Goal: Task Accomplishment & Management: Manage account settings

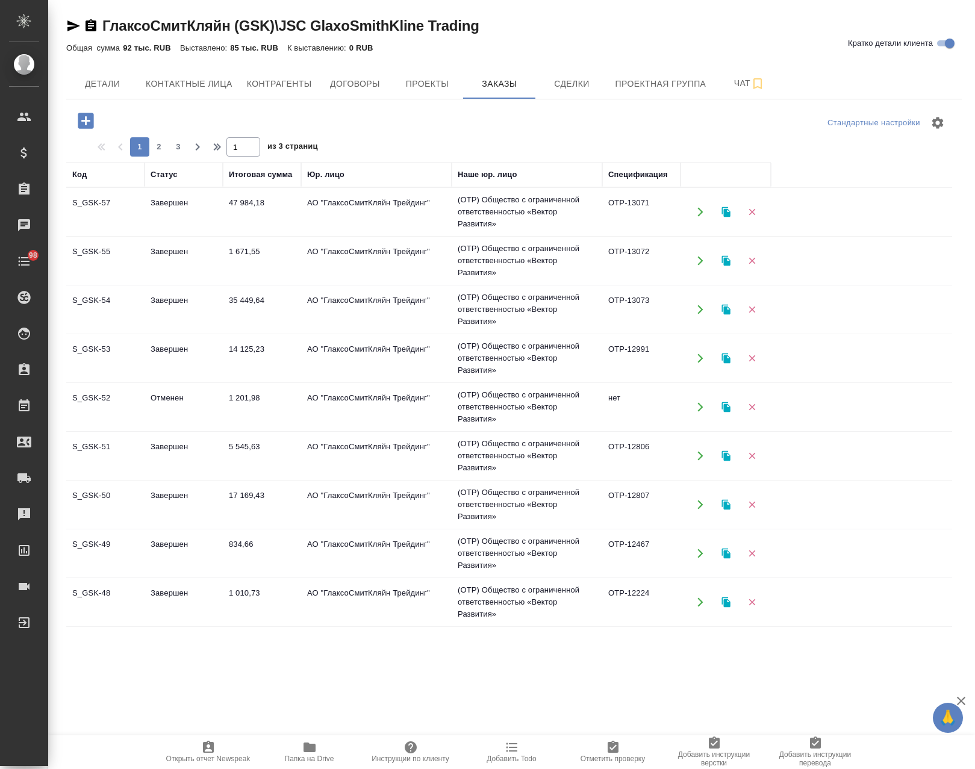
click at [77, 122] on button "button" at bounding box center [85, 120] width 33 height 25
click at [91, 124] on icon "button" at bounding box center [86, 121] width 16 height 16
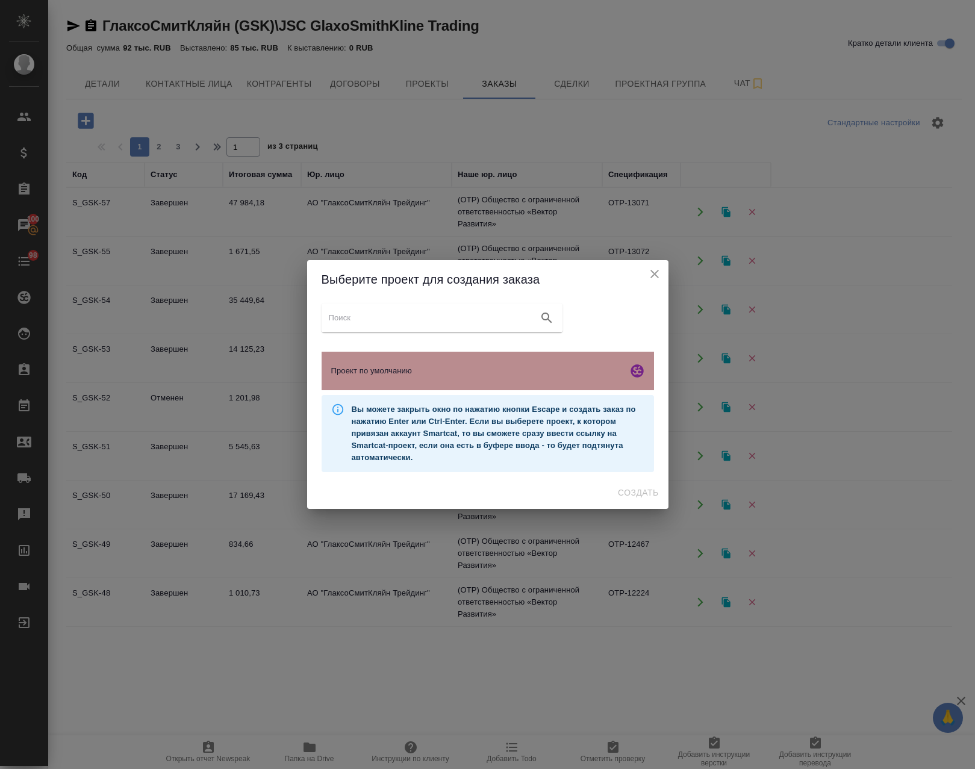
click at [437, 377] on span "Проект по умолчанию" at bounding box center [477, 371] width 292 height 12
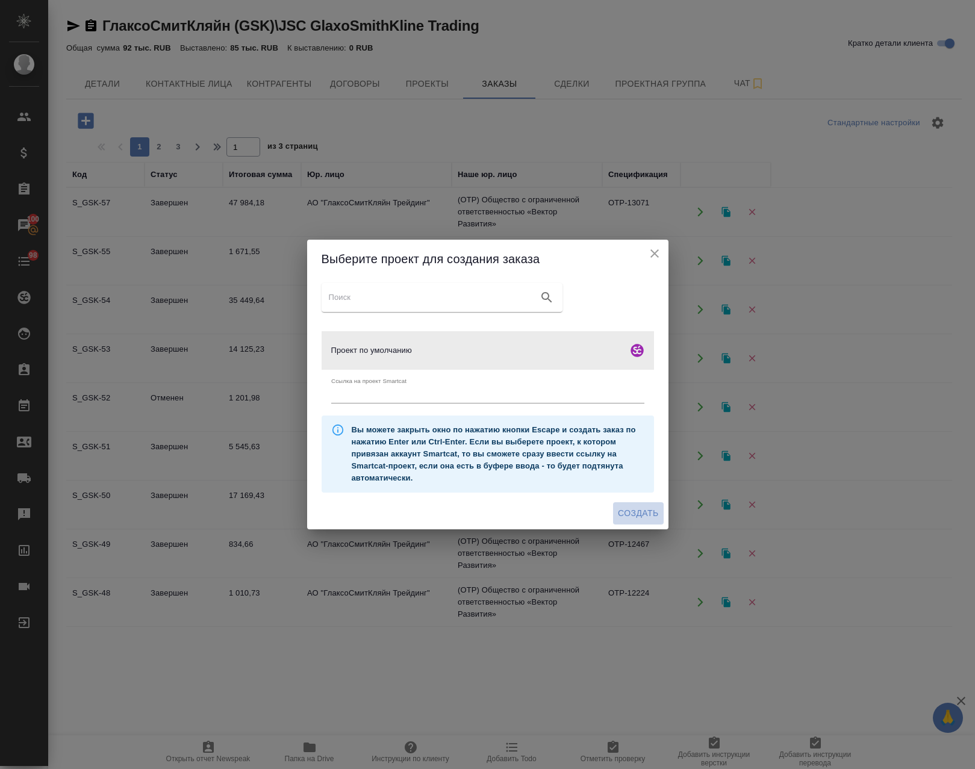
click at [649, 515] on span "Создать" at bounding box center [638, 513] width 40 height 15
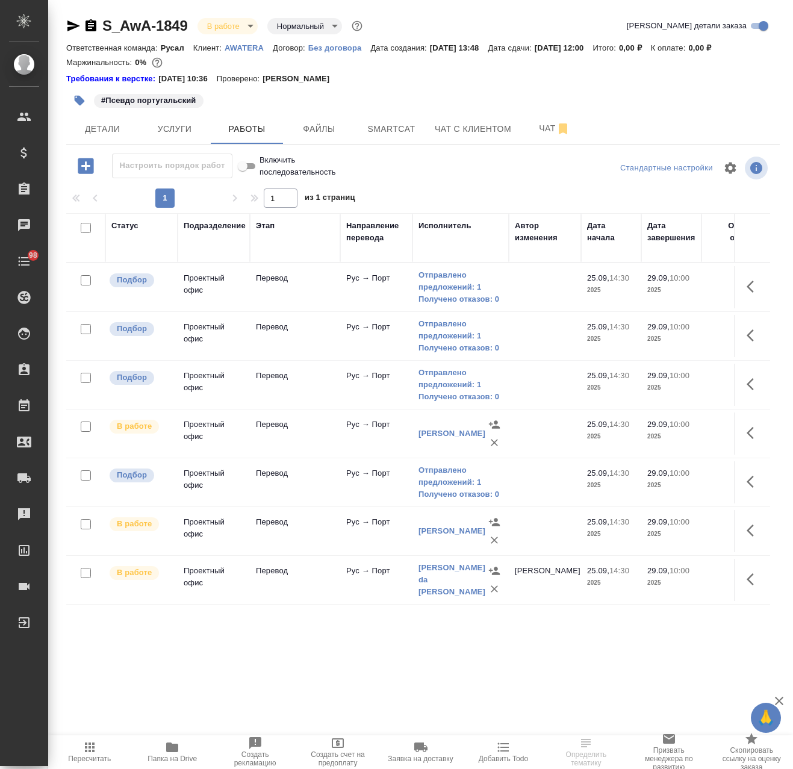
click at [249, 46] on p "AWATERA" at bounding box center [249, 47] width 48 height 9
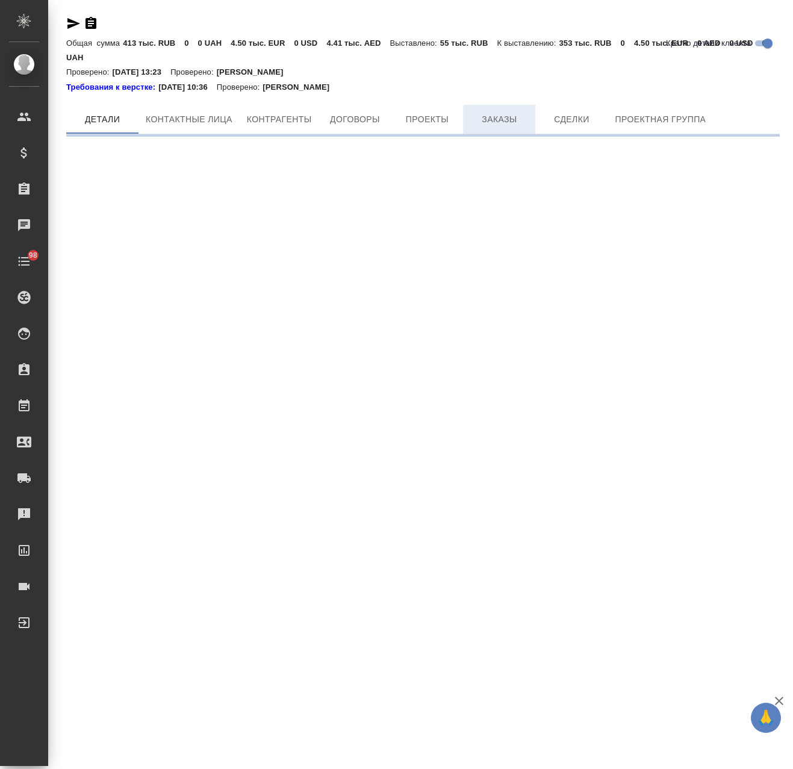
click at [500, 120] on span "Заказы" at bounding box center [500, 119] width 58 height 15
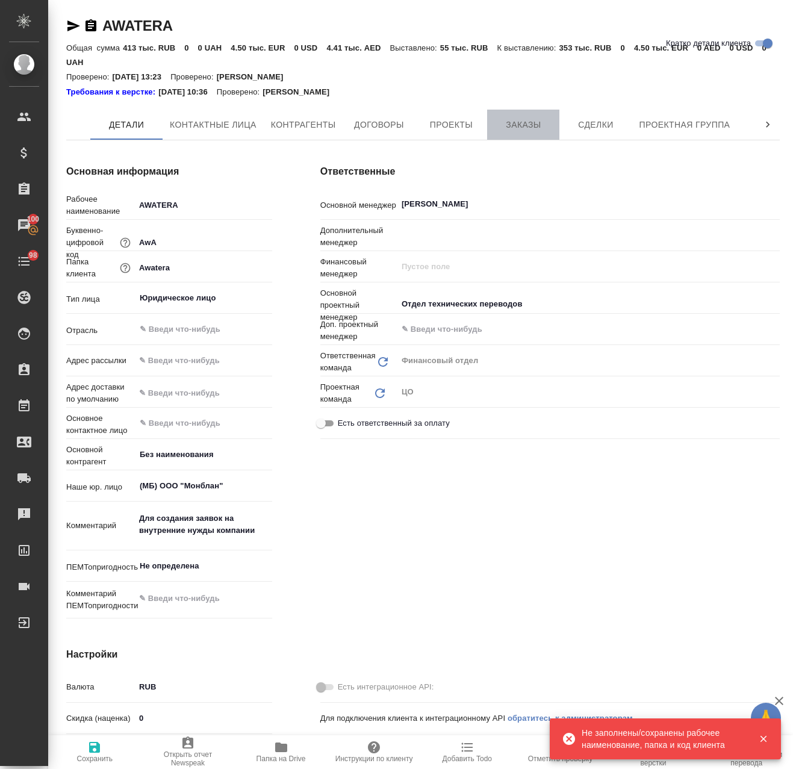
click at [518, 124] on span "Заказы" at bounding box center [524, 124] width 58 height 15
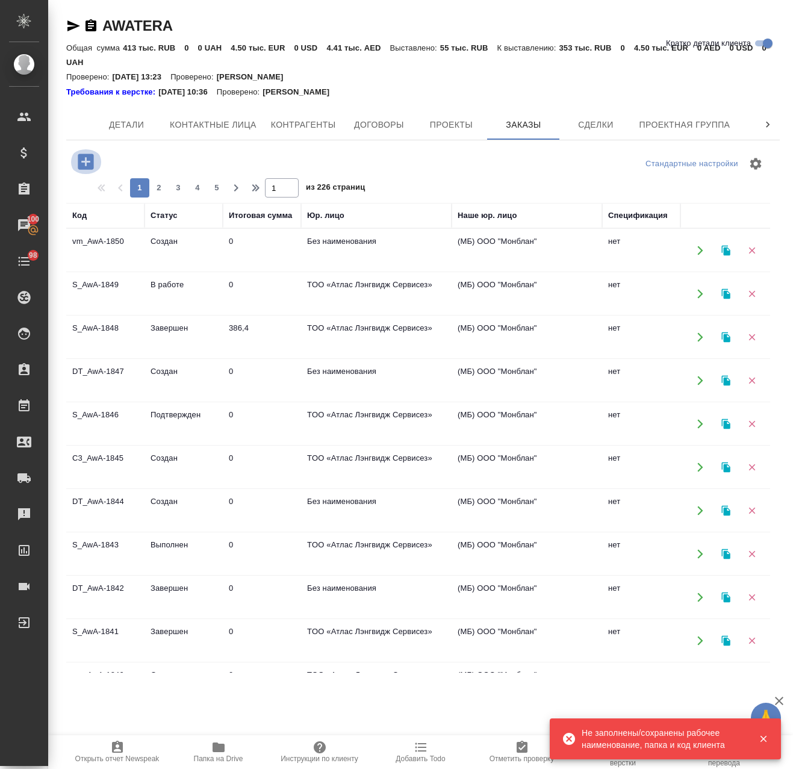
click at [91, 161] on icon "button" at bounding box center [86, 162] width 16 height 16
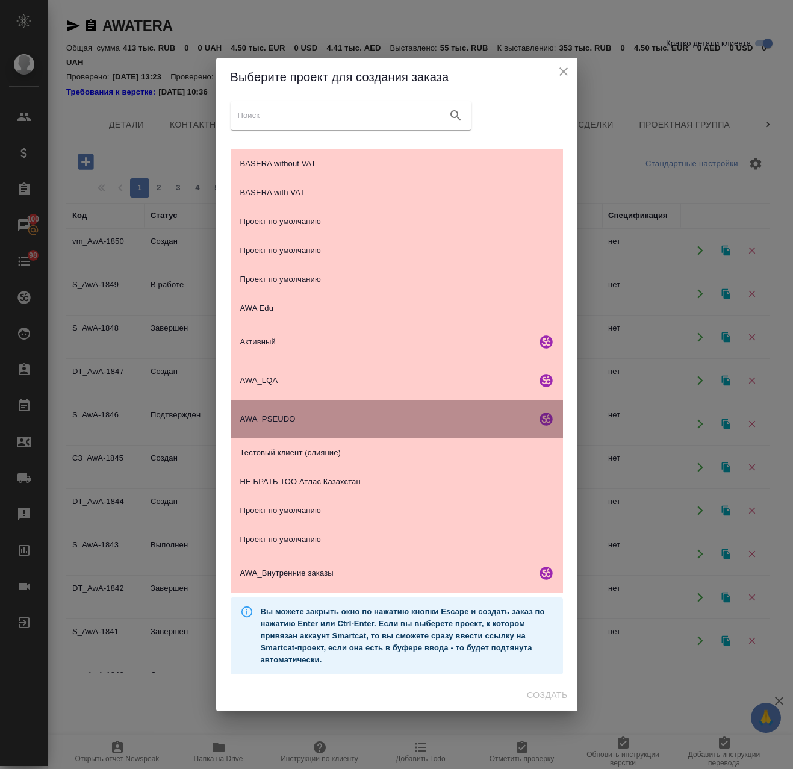
click at [341, 409] on div "AWA_PSEUDO" at bounding box center [397, 419] width 333 height 39
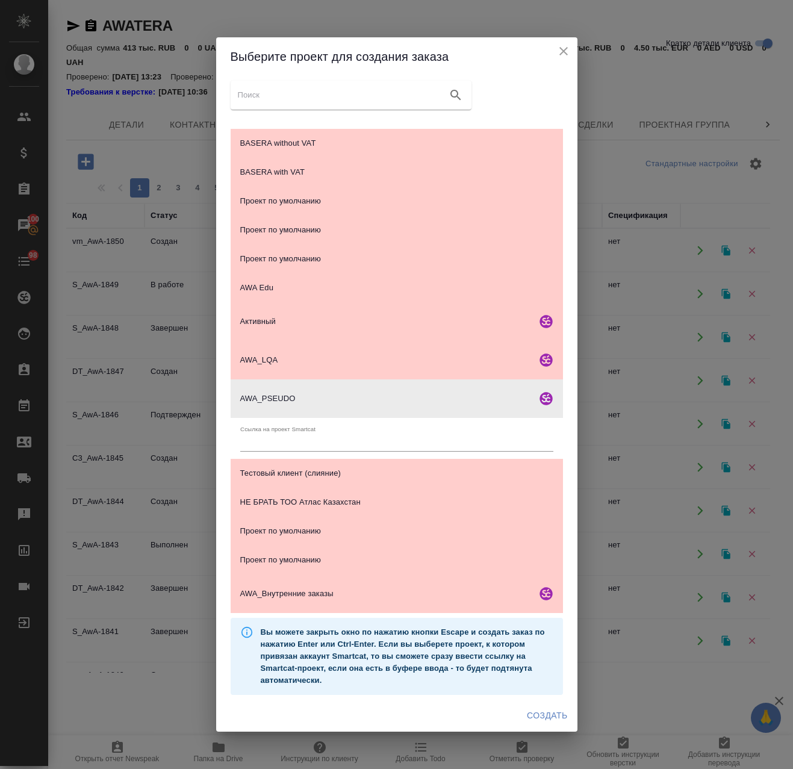
click at [546, 715] on span "Создать" at bounding box center [547, 716] width 40 height 15
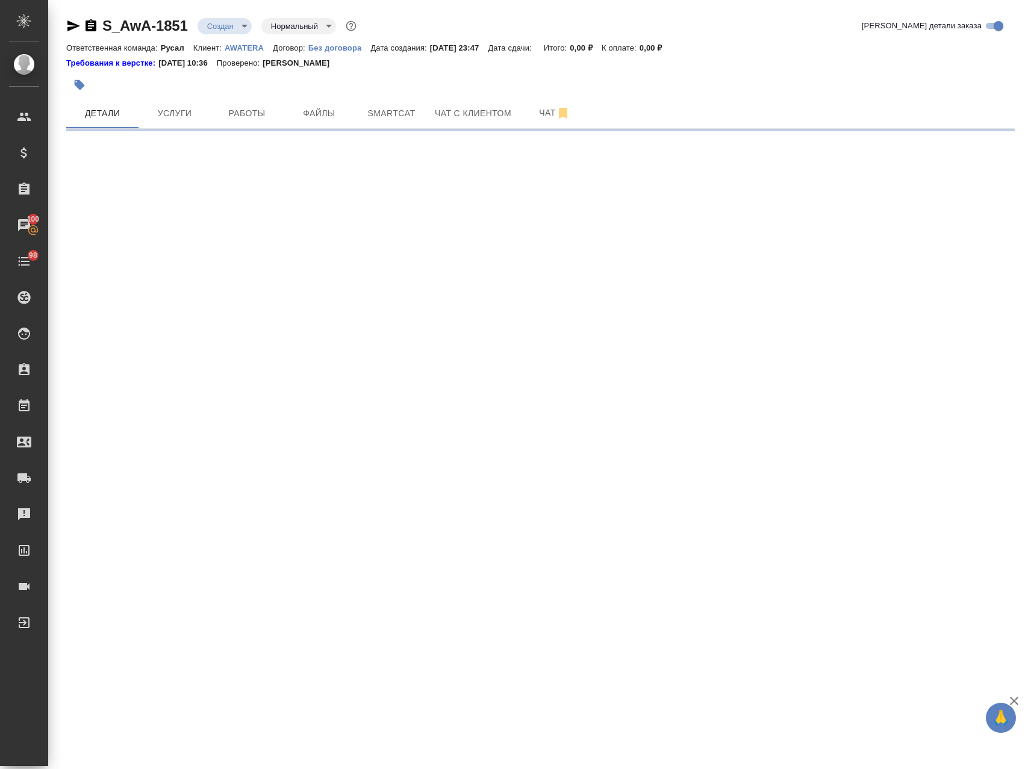
select select "RU"
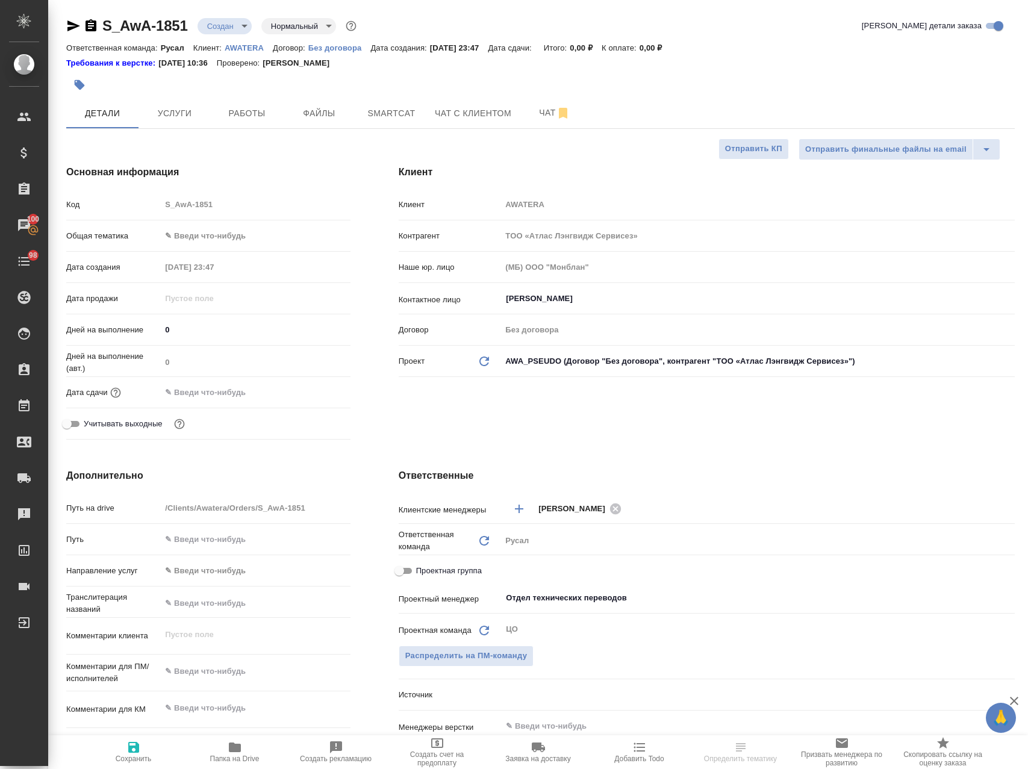
type textarea "x"
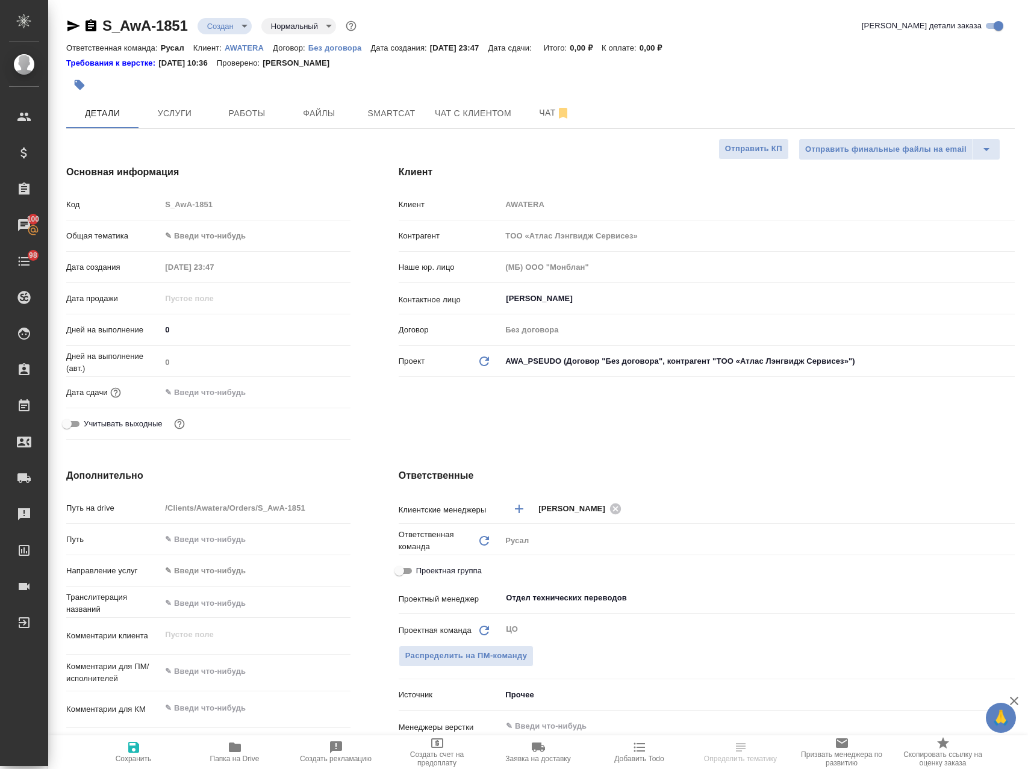
type textarea "x"
drag, startPoint x: 189, startPoint y: 13, endPoint x: 111, endPoint y: 36, distance: 81.8
click at [111, 36] on div "S_AwA-1851 Создан new Нормальный normal Кратко детали заказа Ответственная кома…" at bounding box center [541, 589] width 962 height 1178
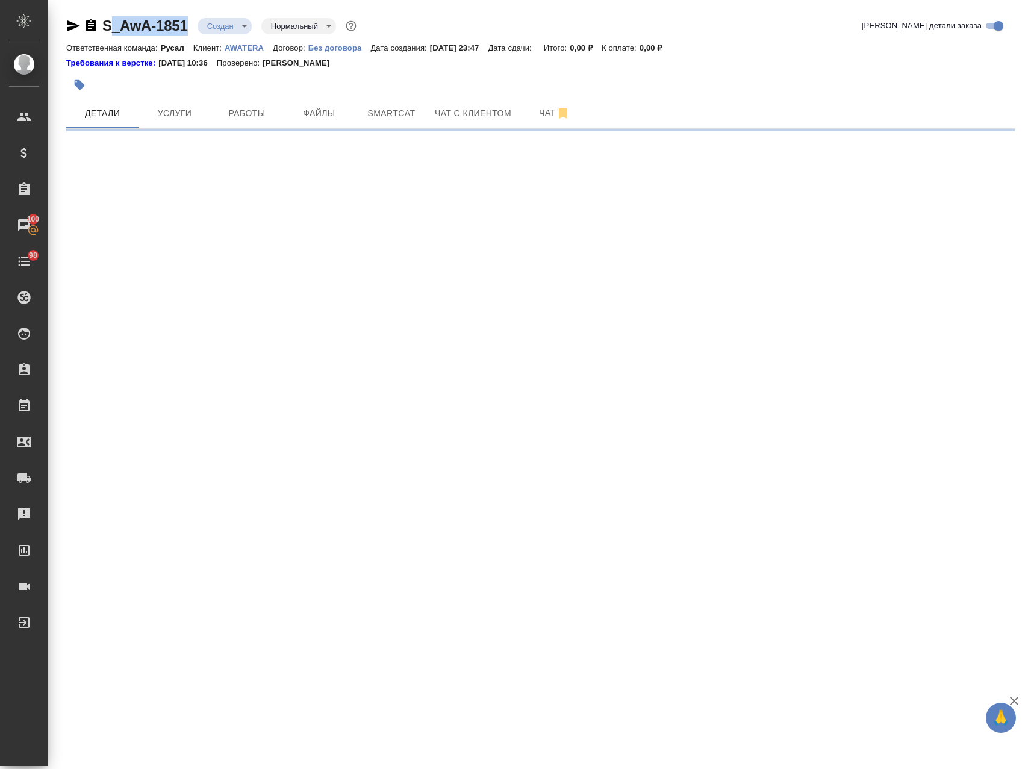
click at [240, 46] on p "AWATERA" at bounding box center [249, 47] width 48 height 9
select select "RU"
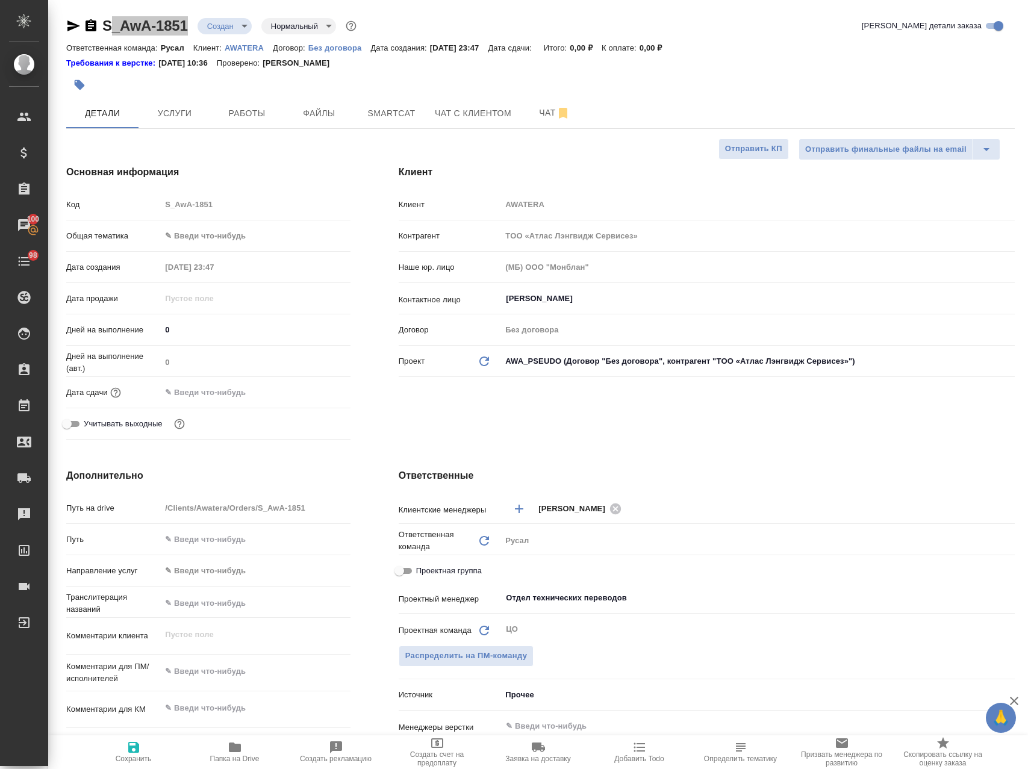
type textarea "x"
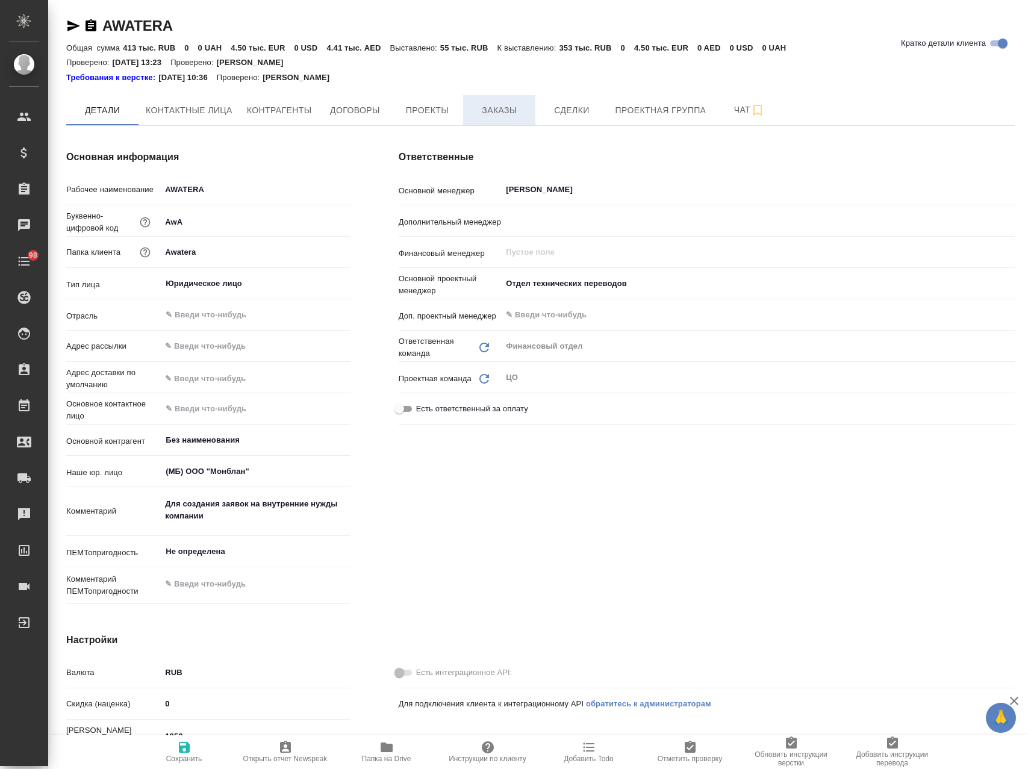
type textarea "x"
click at [490, 110] on span "Заказы" at bounding box center [500, 110] width 58 height 15
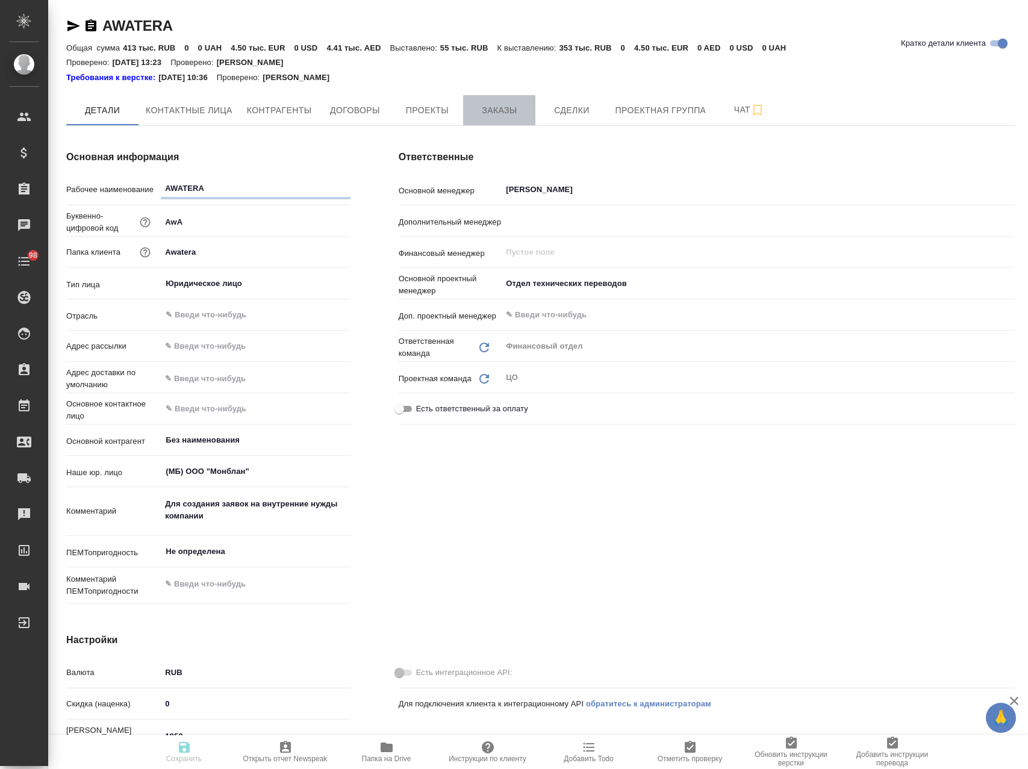
type textarea "x"
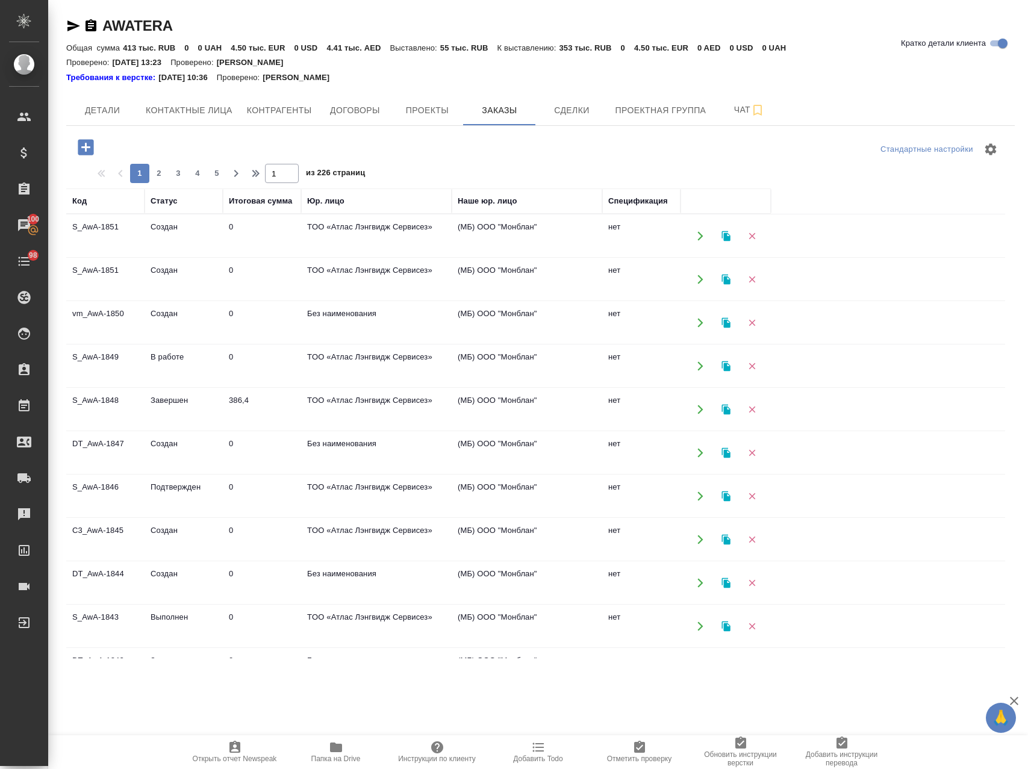
click at [751, 235] on icon "button" at bounding box center [752, 236] width 7 height 7
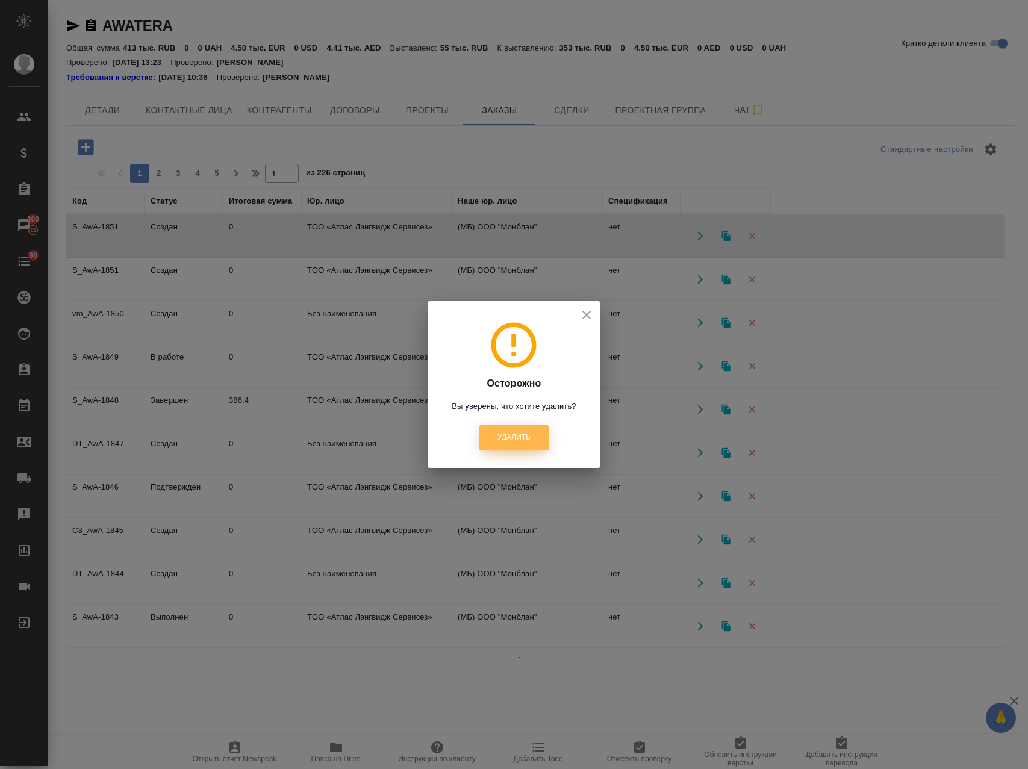
click at [531, 442] on span "Удалить" at bounding box center [514, 438] width 33 height 10
